Goal: Participate in discussion

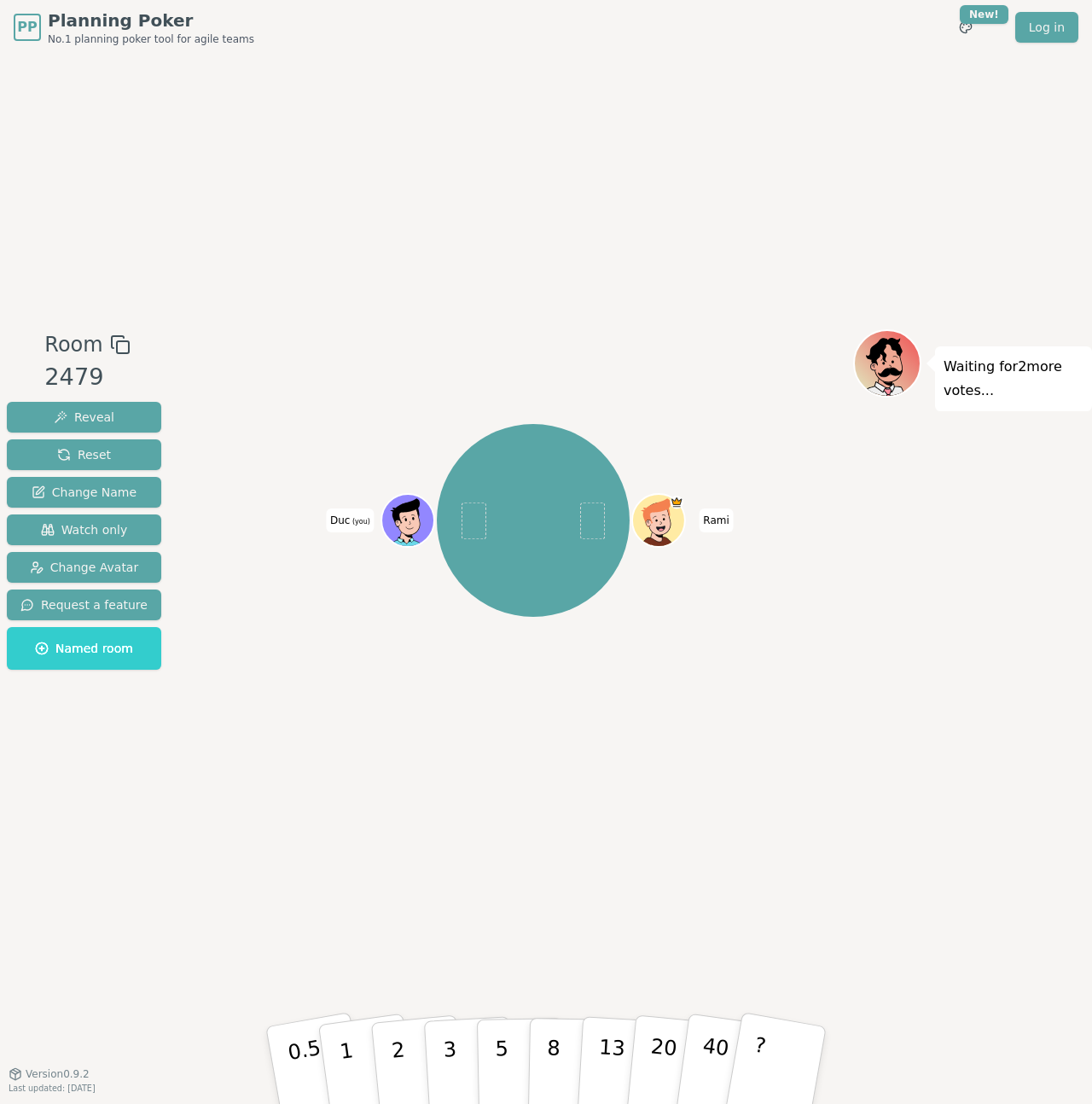
click at [943, 850] on div "Room 2479 Reveal Reset Change Name Watch only Change Avatar Request a feature N…" at bounding box center [546, 564] width 1092 height 1018
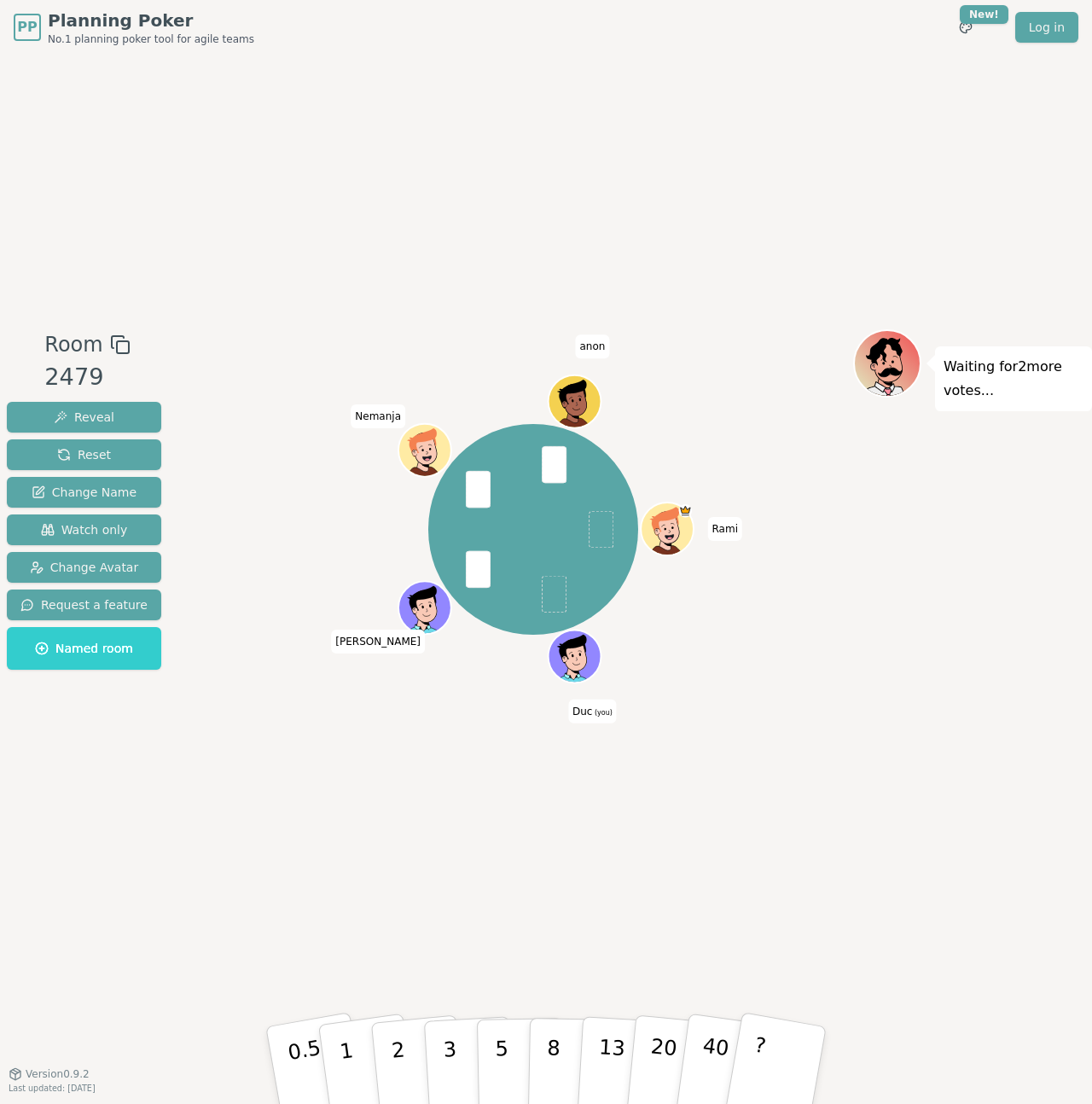
click at [684, 915] on div "Room 2479 Reveal Reset Change Name Watch only Change Avatar Request a feature N…" at bounding box center [546, 564] width 1092 height 1018
click at [628, 922] on div "Room 2479 Reveal Reset Change Name Watch only Change Avatar Request a feature N…" at bounding box center [546, 564] width 1092 height 1018
click at [556, 1048] on p "8" at bounding box center [553, 1064] width 15 height 92
click at [535, 975] on div "Room 2479 Reveal Reset Change Name Watch only Change Avatar Request a feature N…" at bounding box center [546, 564] width 1092 height 1018
click at [889, 860] on div "Room 2479 Reveal Reset Change Name Watch only Change Avatar Request a feature N…" at bounding box center [546, 564] width 1092 height 1018
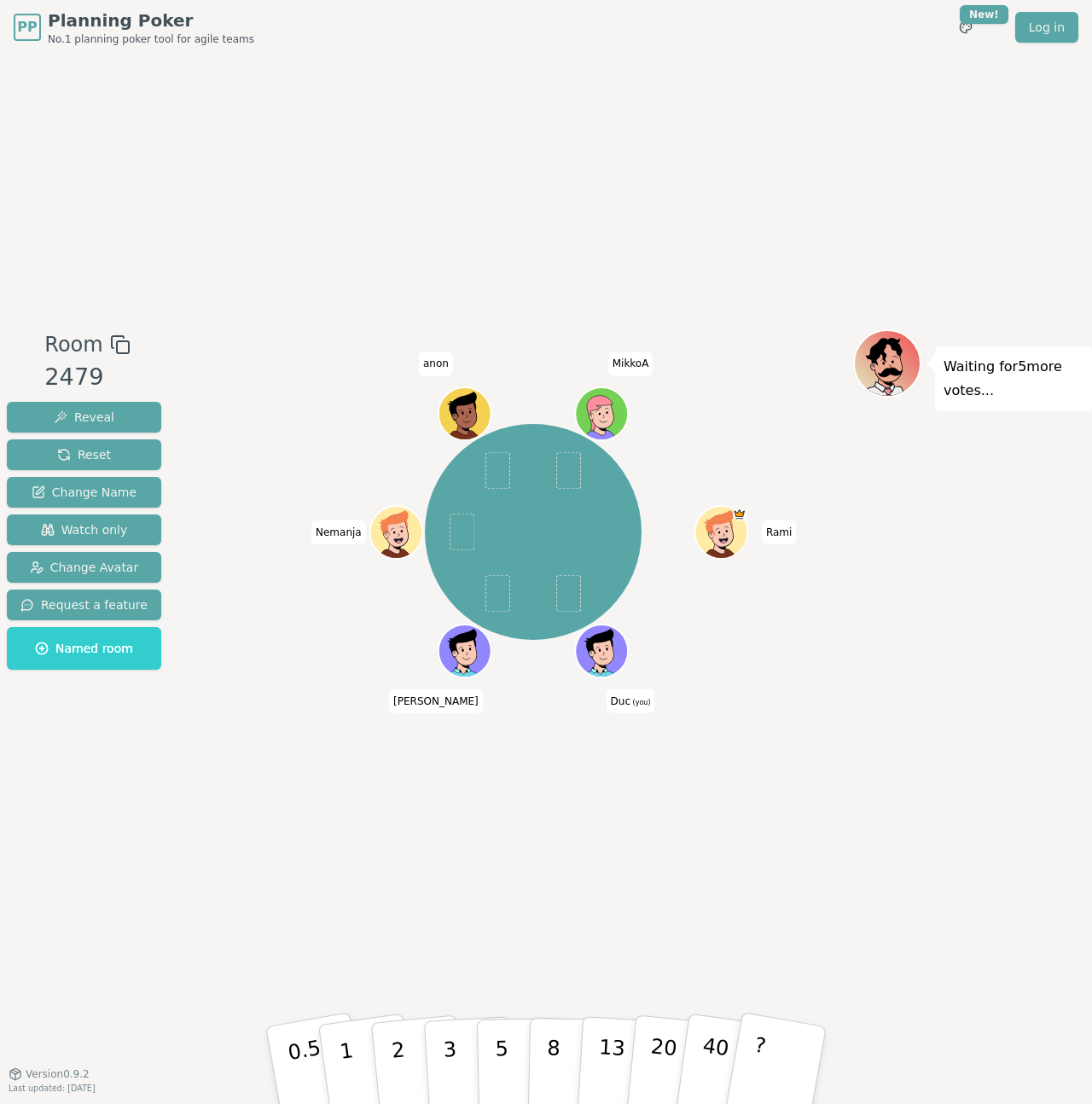
click at [664, 936] on div "Room 2479 Reveal Reset Change Name Watch only Change Avatar Request a feature N…" at bounding box center [546, 564] width 1092 height 1018
click at [696, 935] on div "Room 2479 Reveal Reset Change Name Watch only Change Avatar Request a feature N…" at bounding box center [546, 564] width 1092 height 1018
click at [619, 1051] on p "13" at bounding box center [611, 1064] width 32 height 94
click at [563, 1034] on button "8" at bounding box center [572, 1065] width 87 height 129
click at [622, 1032] on button "13" at bounding box center [623, 1066] width 93 height 133
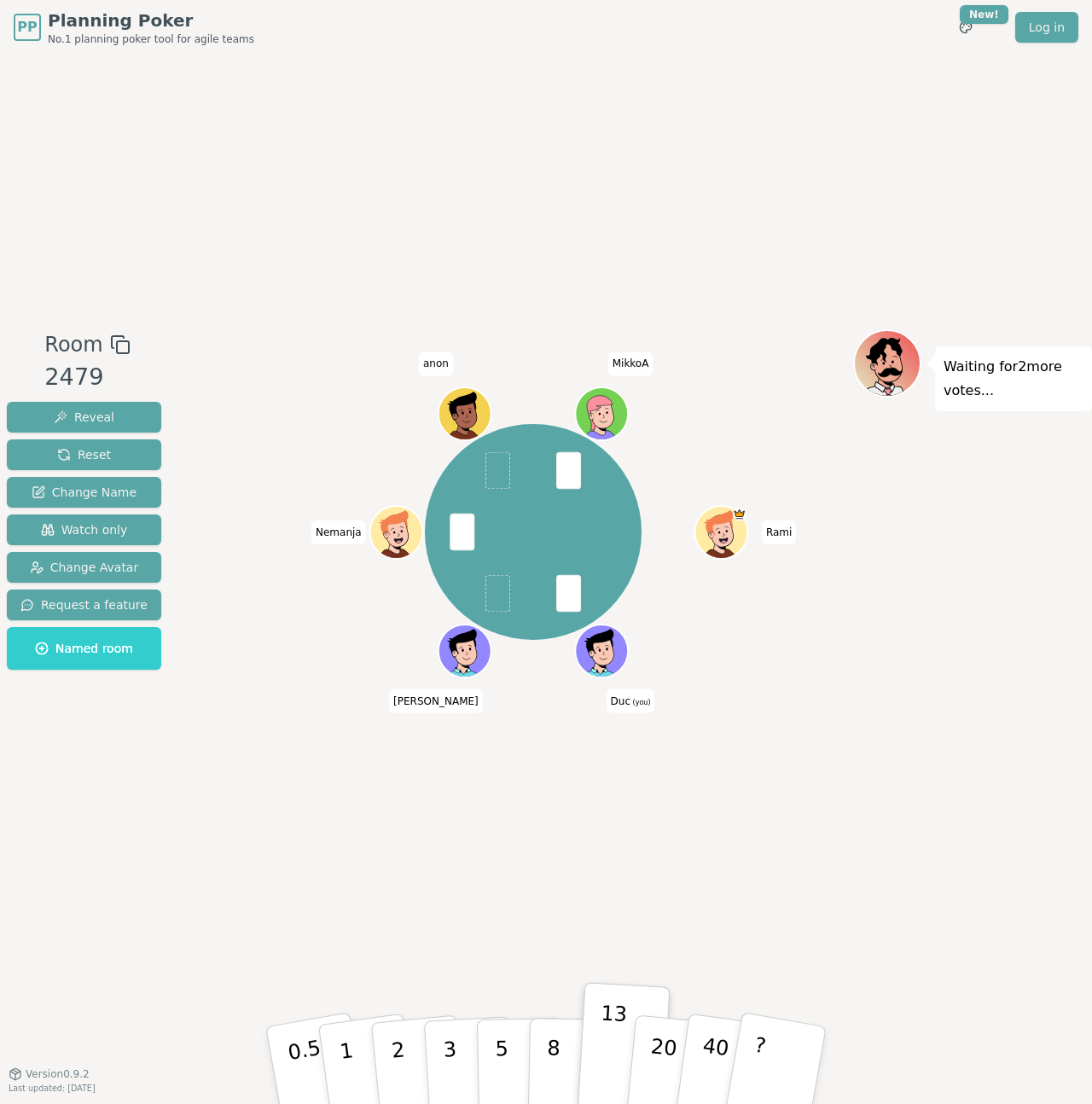
click at [871, 902] on div "Room 2479 Reveal Reset Change Name Watch only Change Avatar Request a feature N…" at bounding box center [546, 564] width 1092 height 1018
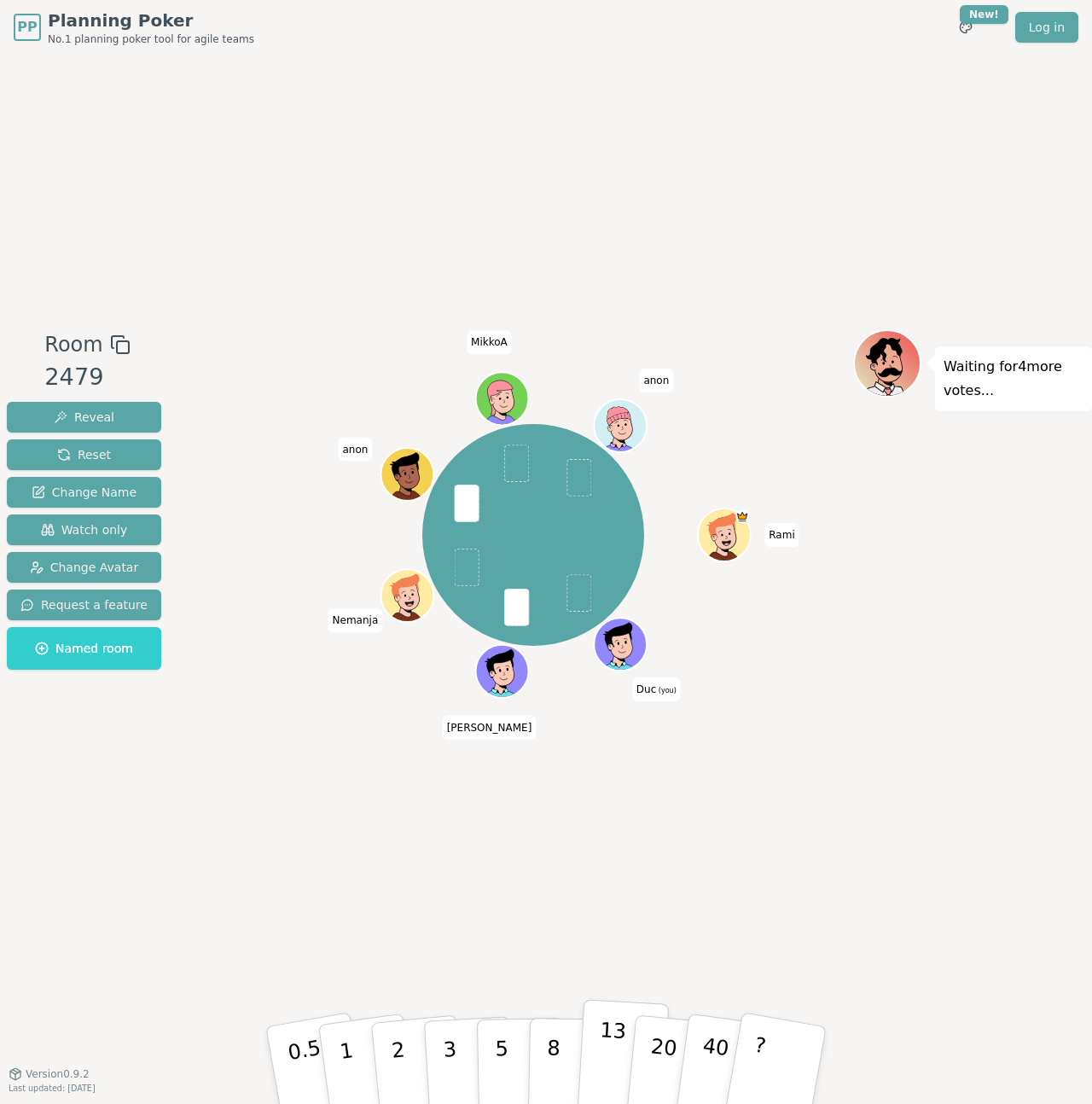
click at [609, 1048] on p "13" at bounding box center [611, 1064] width 32 height 94
click at [559, 1040] on button "8" at bounding box center [572, 1065] width 87 height 129
click at [490, 894] on div "Room 2479 Reveal Reset Change Name Watch only Change Avatar Request a feature N…" at bounding box center [546, 564] width 1092 height 1018
click at [568, 1050] on button "8" at bounding box center [572, 1065] width 87 height 129
